Goal: Check status: Check status

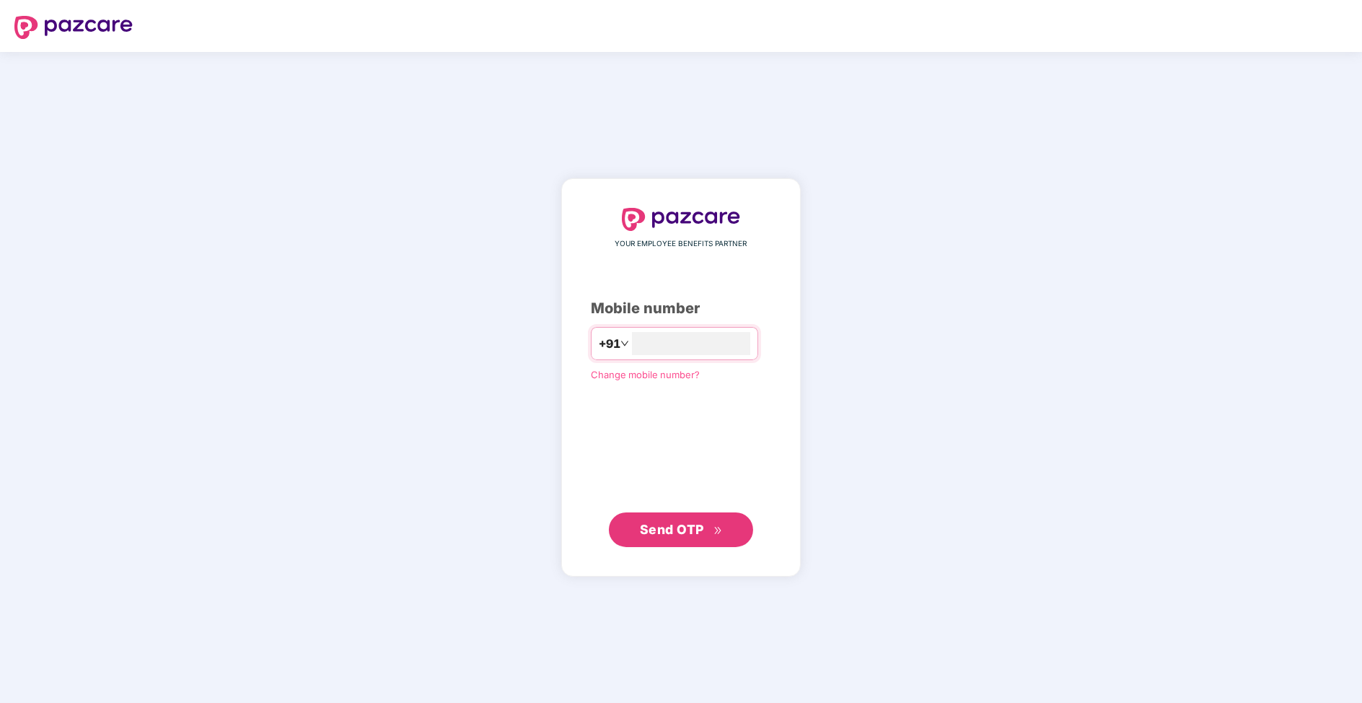
type input "**********"
click at [715, 530] on icon "double-right" at bounding box center [717, 530] width 9 height 9
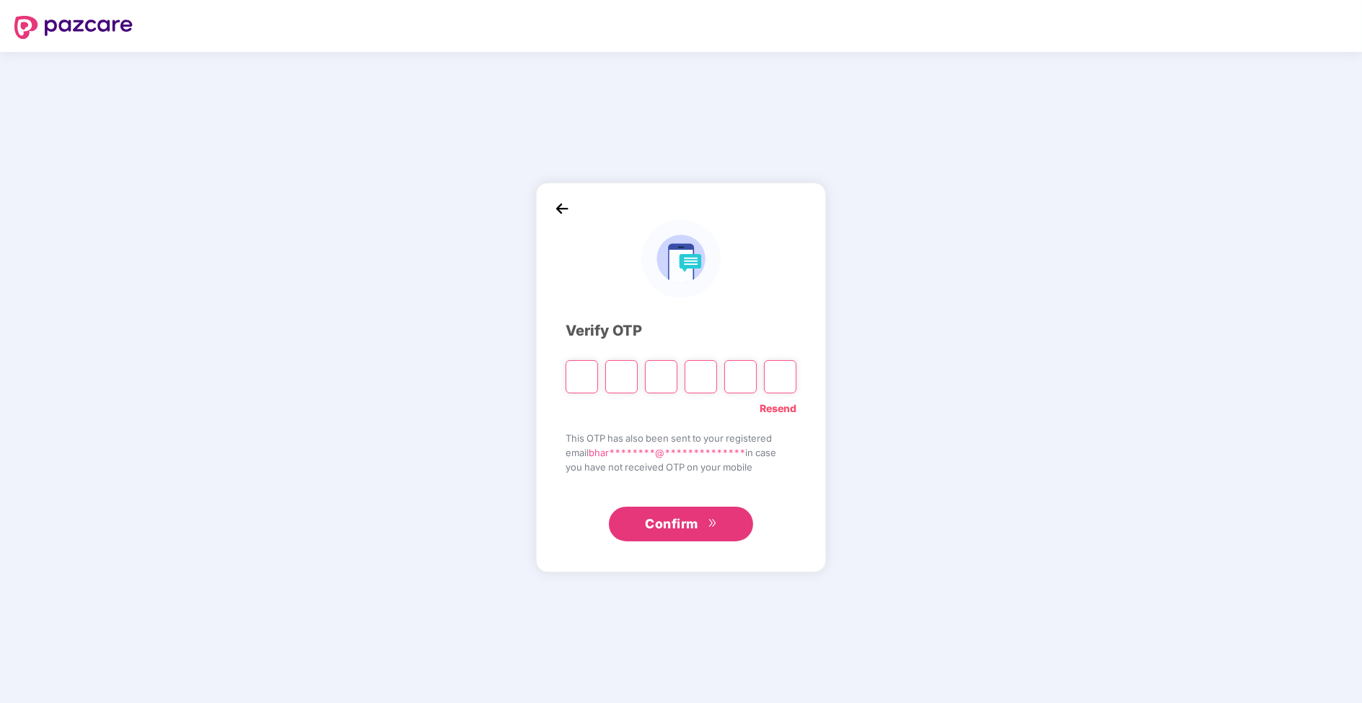
type input "*"
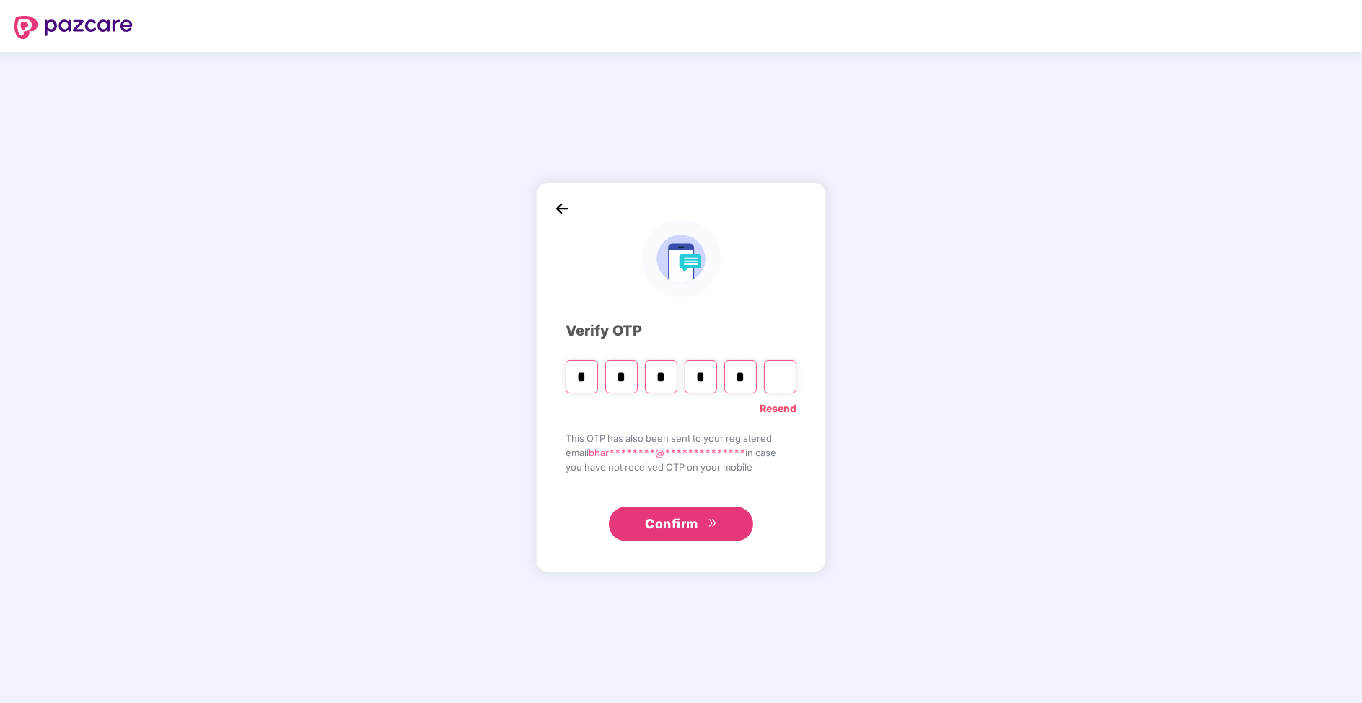
type input "*"
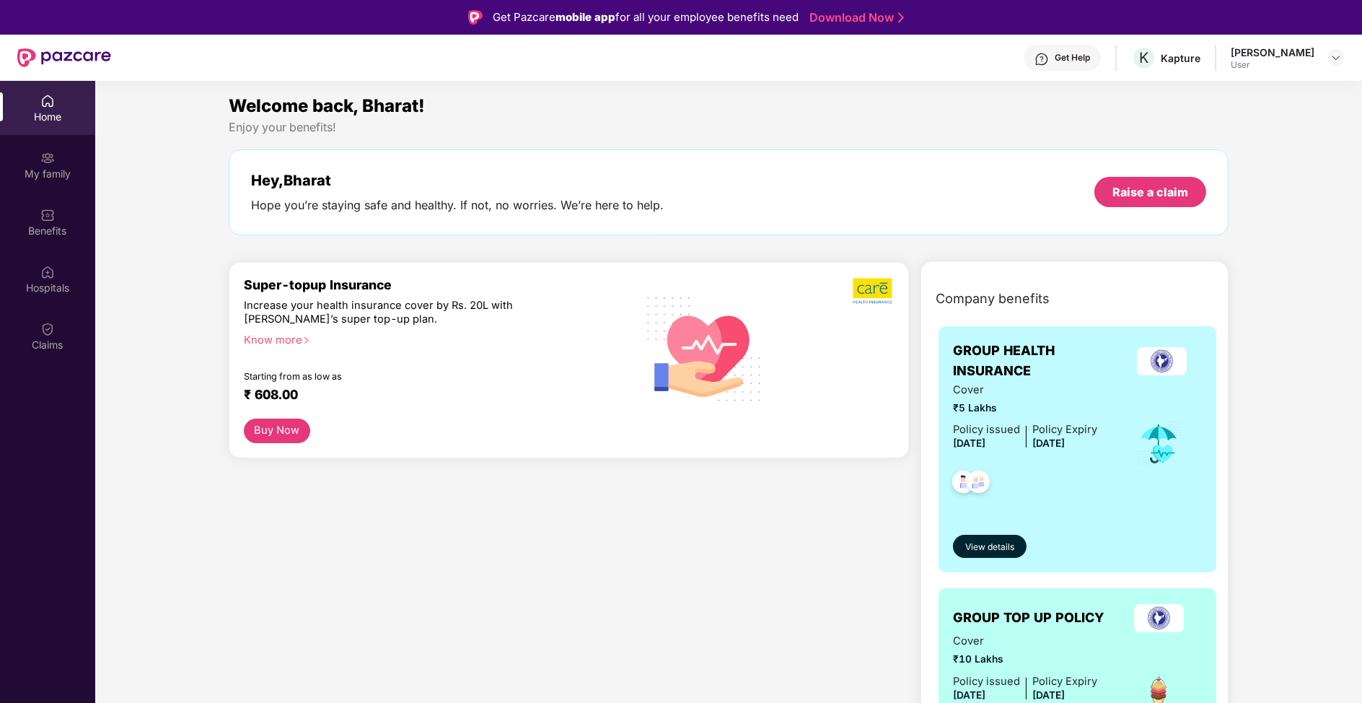
click at [5, 364] on div "Home My family Benefits Hospitals Claims" at bounding box center [47, 223] width 95 height 285
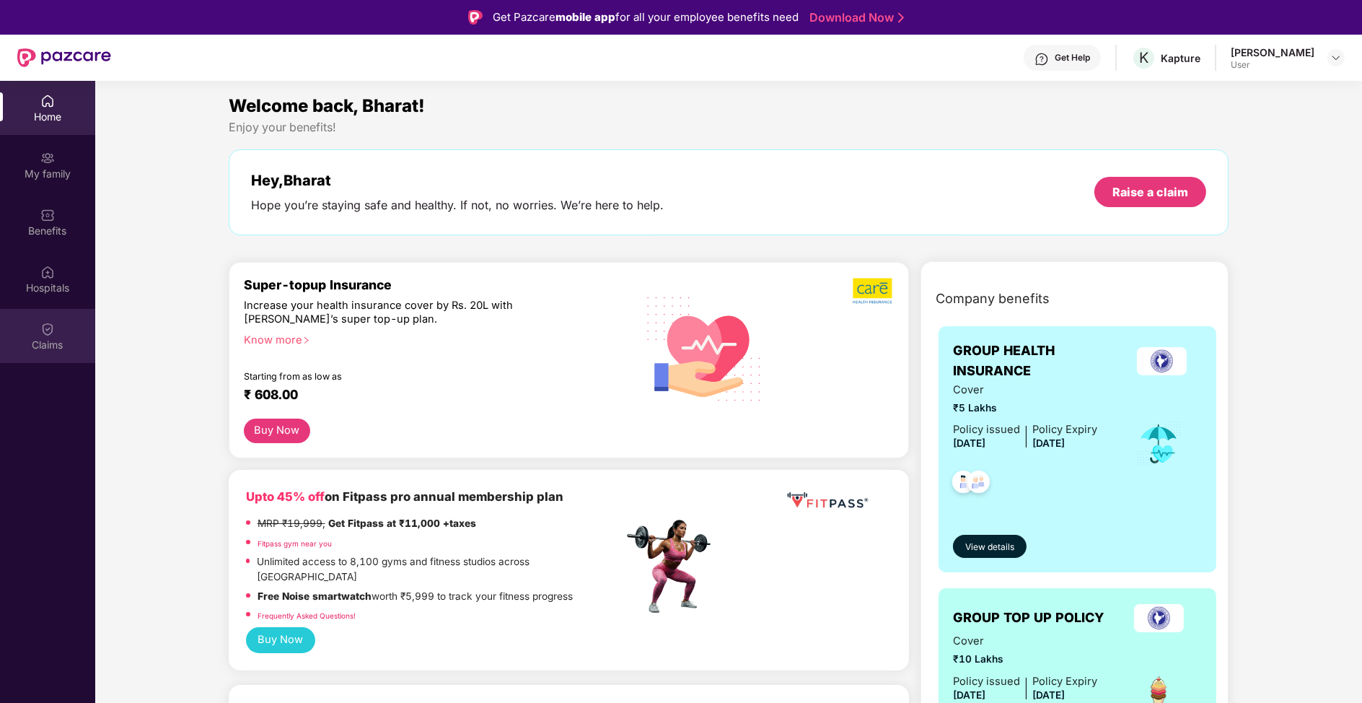
click at [62, 329] on div "Claims" at bounding box center [47, 336] width 95 height 54
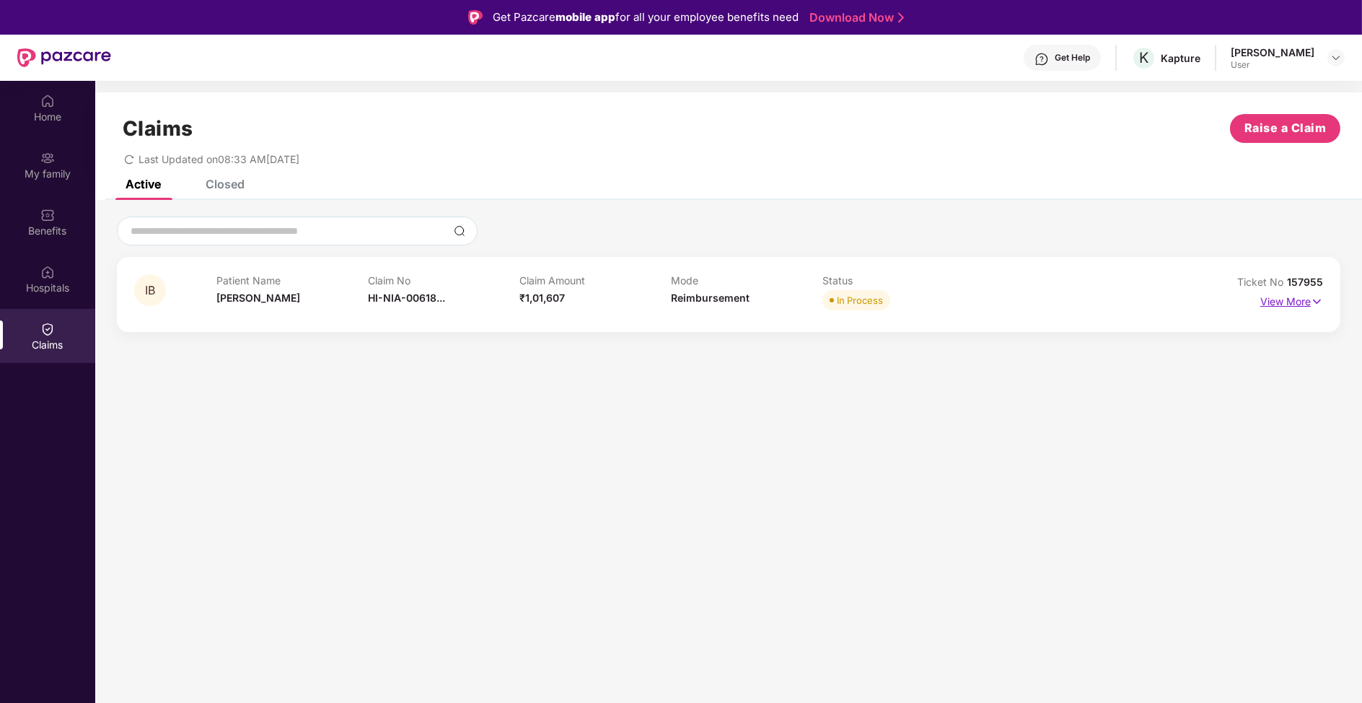
click at [1304, 298] on p "View More" at bounding box center [1291, 299] width 63 height 19
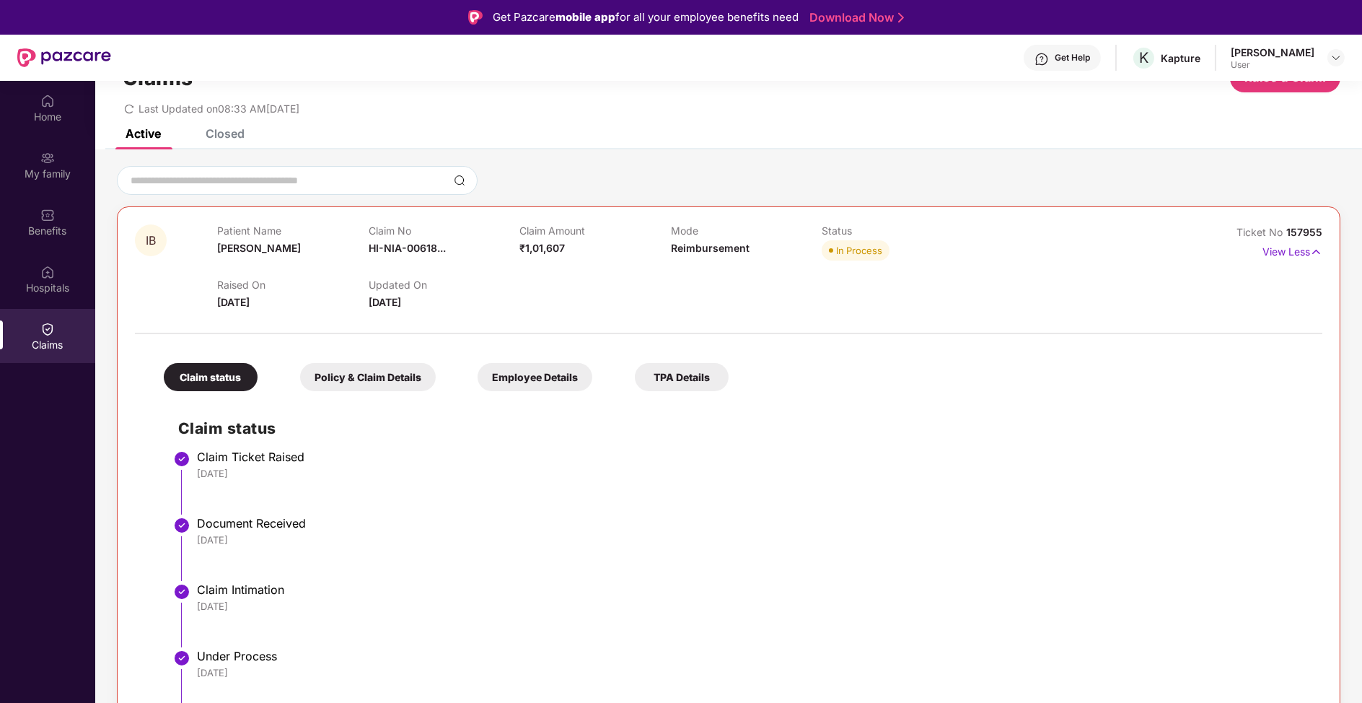
scroll to position [38, 0]
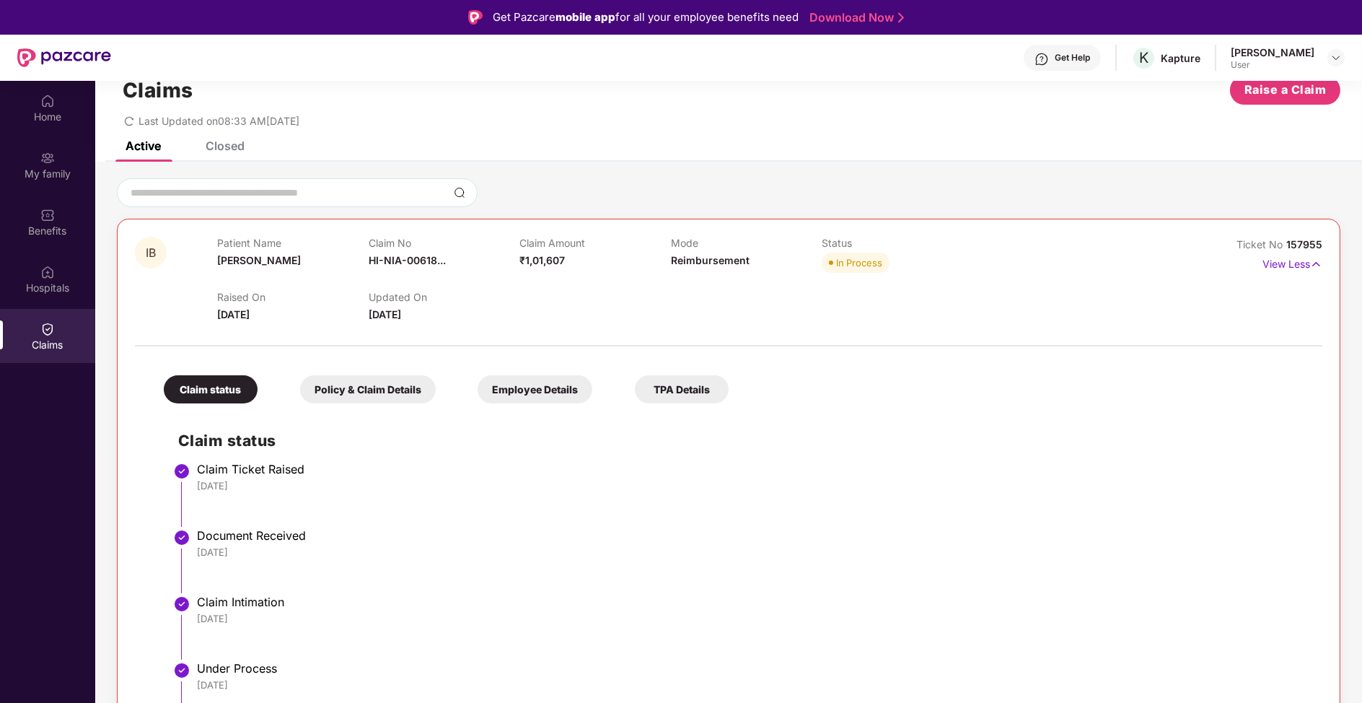
click at [356, 406] on div "Claim status Policy & Claim Details Employee Details TPA Details Claim status C…" at bounding box center [728, 652] width 1187 height 599
click at [392, 371] on div "Claim status Policy & Claim Details Employee Details TPA Details" at bounding box center [438, 382] width 579 height 43
click at [426, 376] on div "Policy & Claim Details" at bounding box center [368, 389] width 136 height 28
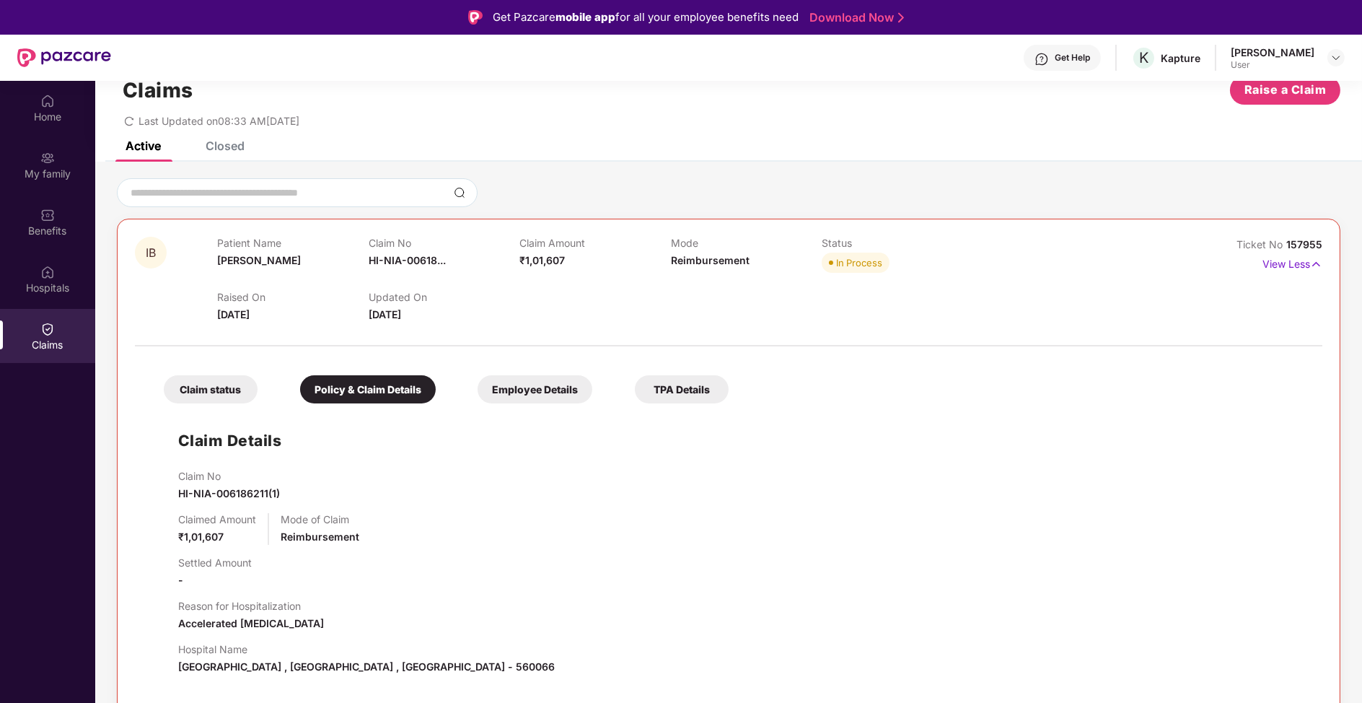
click at [532, 376] on div "Employee Details" at bounding box center [535, 389] width 115 height 28
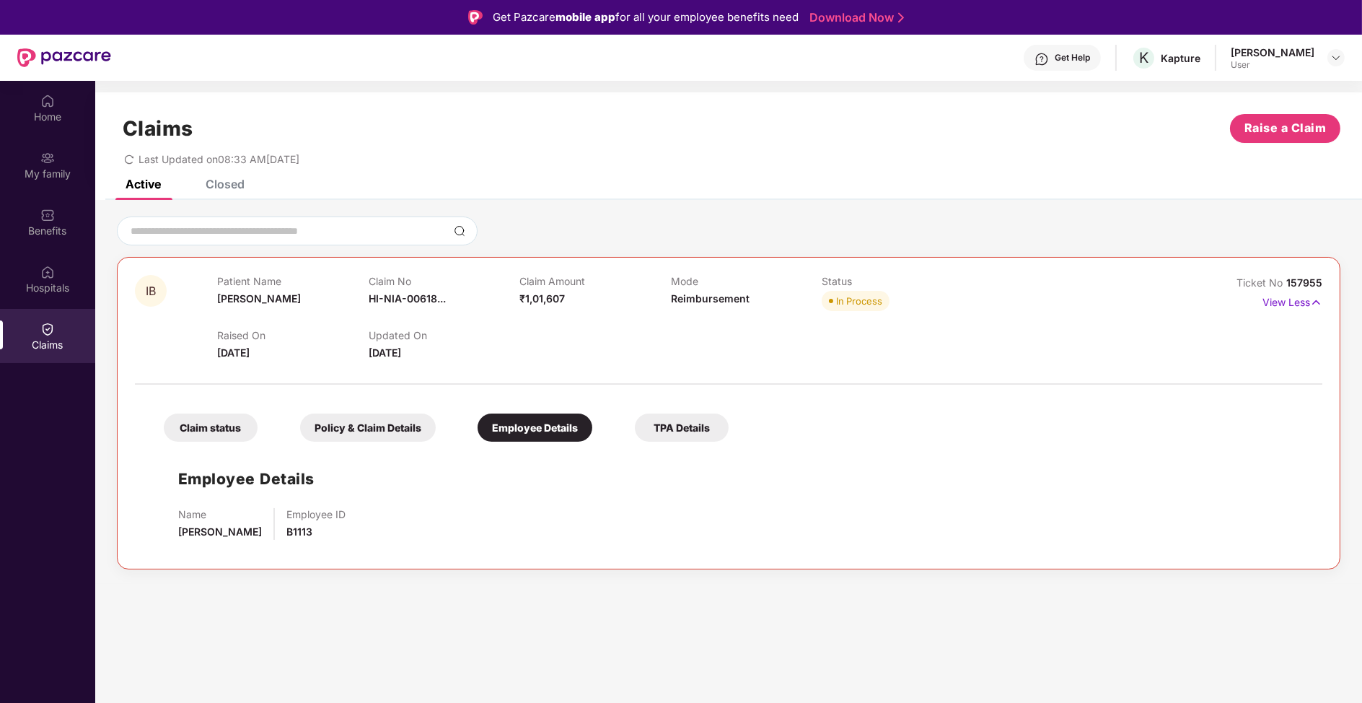
click at [690, 421] on div "TPA Details" at bounding box center [682, 427] width 94 height 28
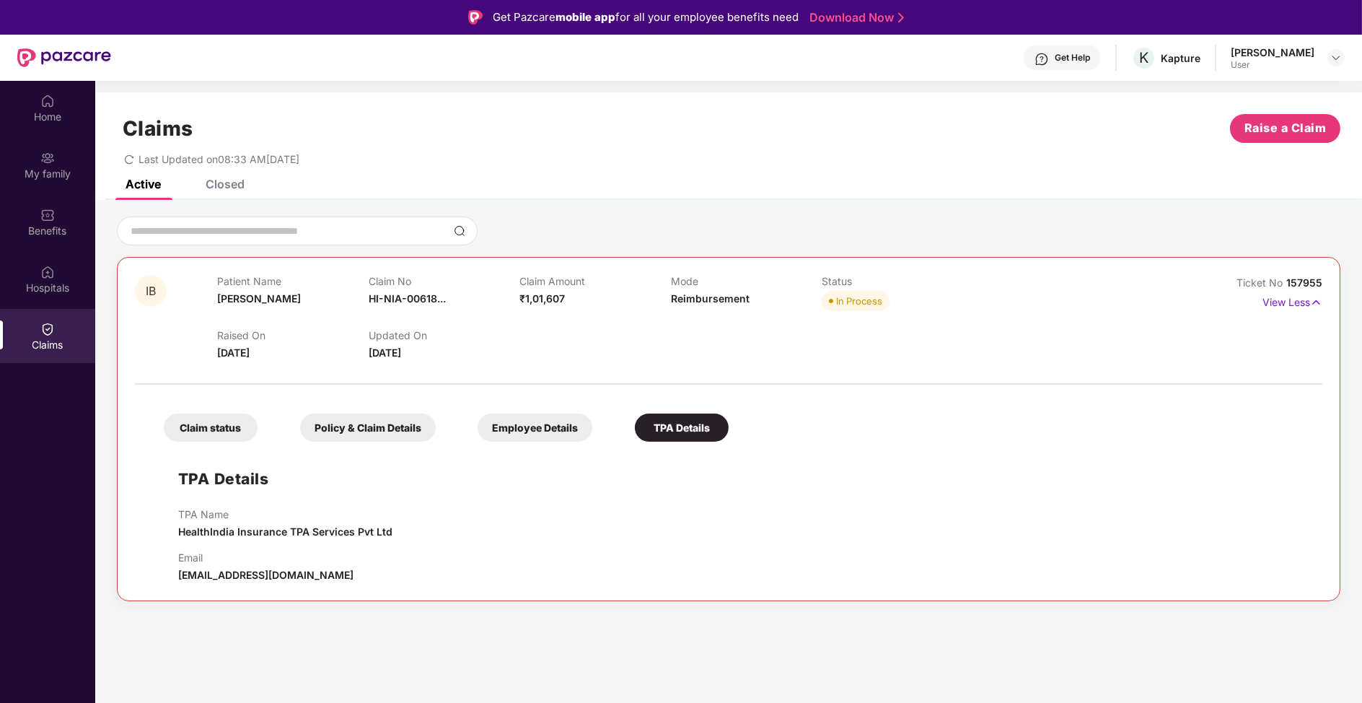
click at [690, 421] on div "TPA Details" at bounding box center [682, 427] width 94 height 28
click at [226, 187] on div "Closed" at bounding box center [225, 184] width 39 height 14
